Goal: Information Seeking & Learning: Understand process/instructions

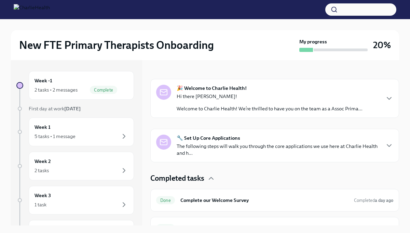
scroll to position [94, 0]
click at [293, 145] on p "The following steps will walk you through the core applications we use here at …" at bounding box center [278, 149] width 203 height 14
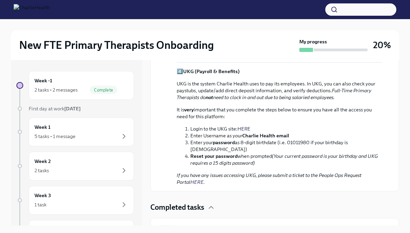
scroll to position [491, 0]
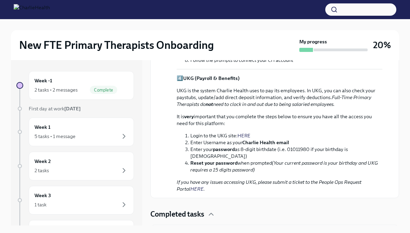
click at [246, 134] on link "HERE" at bounding box center [244, 136] width 13 height 6
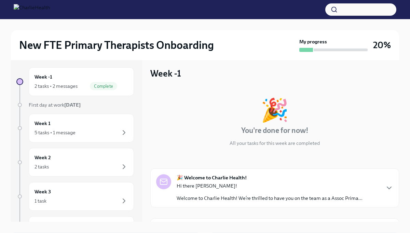
scroll to position [0, 0]
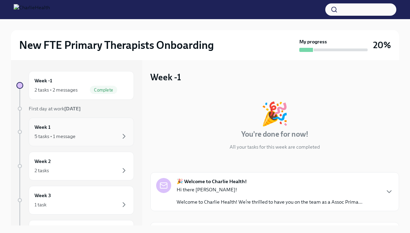
click at [114, 132] on div "Week 1 5 tasks • 1 message" at bounding box center [82, 131] width 94 height 17
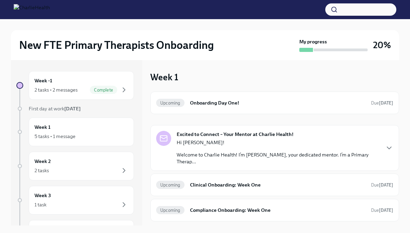
click at [211, 145] on p "Hi [PERSON_NAME]!" at bounding box center [278, 142] width 203 height 7
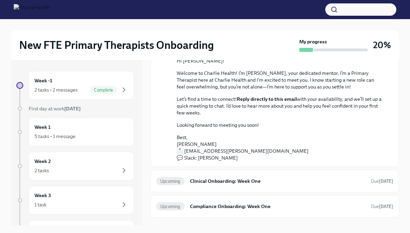
scroll to position [117, 0]
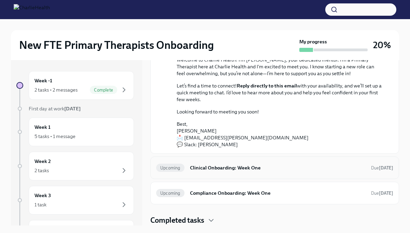
click at [237, 165] on h6 "Clinical Onboarding: Week One" at bounding box center [278, 168] width 176 height 8
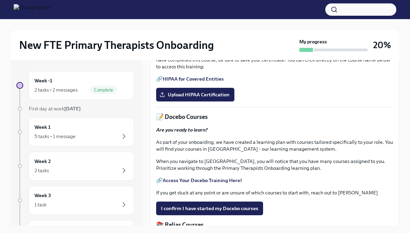
scroll to position [200, 0]
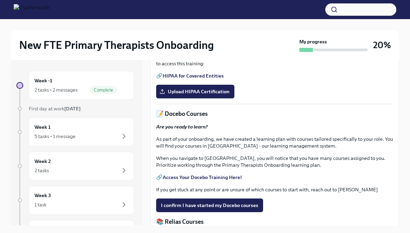
click at [211, 79] on link "HIPAA for Covered Entities" at bounding box center [193, 76] width 61 height 6
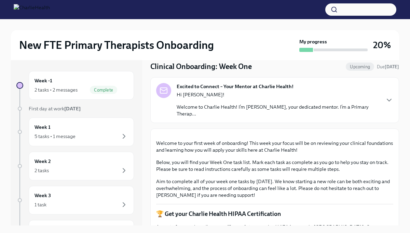
scroll to position [0, 0]
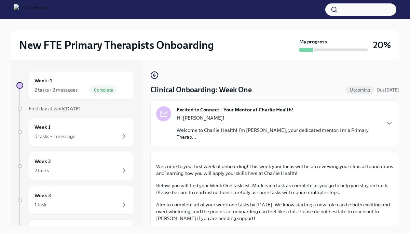
click at [228, 132] on p "Welcome to Charlie Health! I’m [PERSON_NAME], your dedicated mentor. I’m a Prim…" at bounding box center [278, 134] width 203 height 14
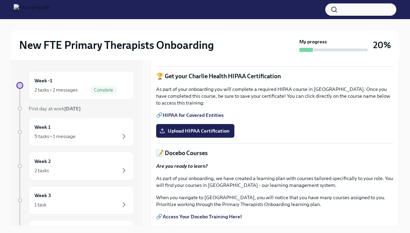
scroll to position [266, 0]
